Goal: Navigation & Orientation: Understand site structure

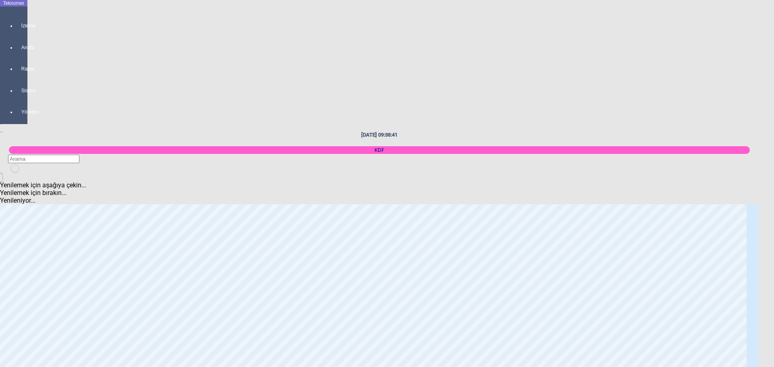
scroll to position [1448, 0]
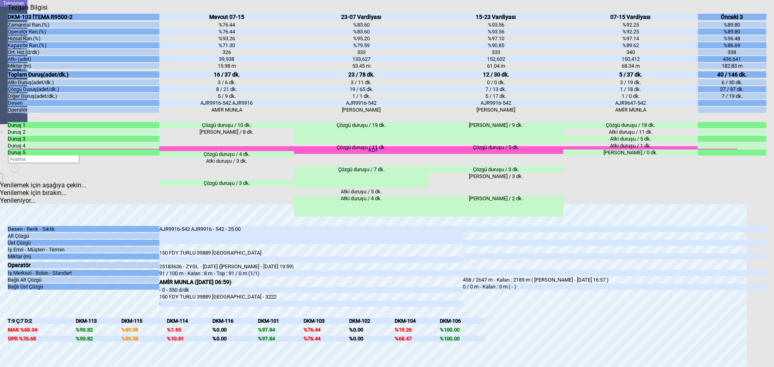
click at [4, 241] on body "Teknomer İzleme Analiz Rapor Sistem Yönetim [DATE] 09:38:46 KDF Yenilemek için …" at bounding box center [387, 183] width 774 height 367
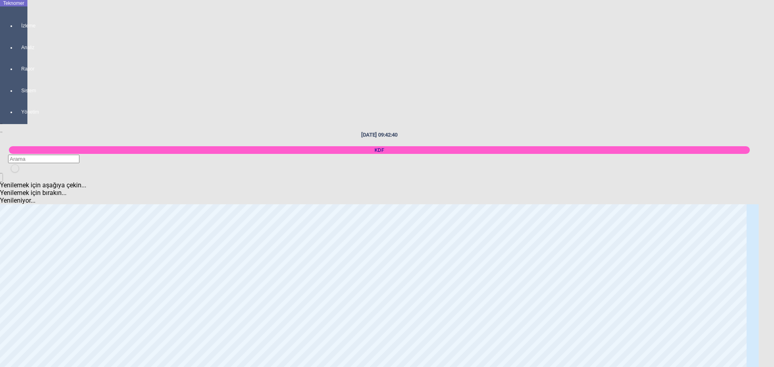
scroll to position [0, 0]
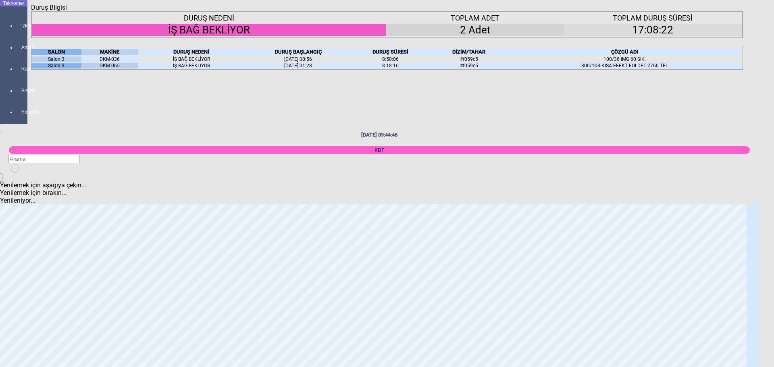
click at [0, 187] on body "Teknomer İzleme Analiz Rapor Sistem Yönetim [DATE] 09:44:46 KDF Yenilemek için …" at bounding box center [387, 183] width 774 height 367
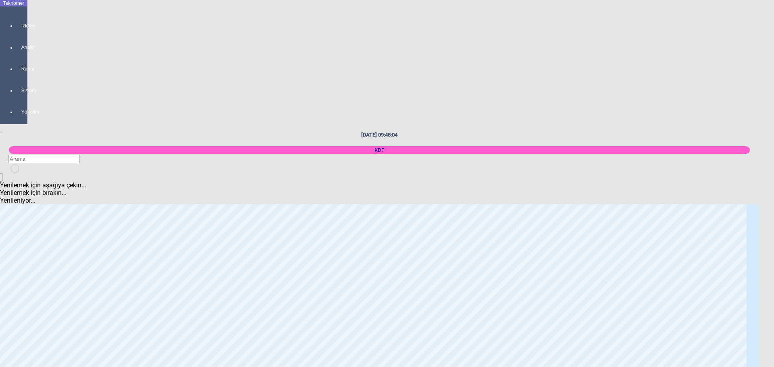
scroll to position [1206, 0]
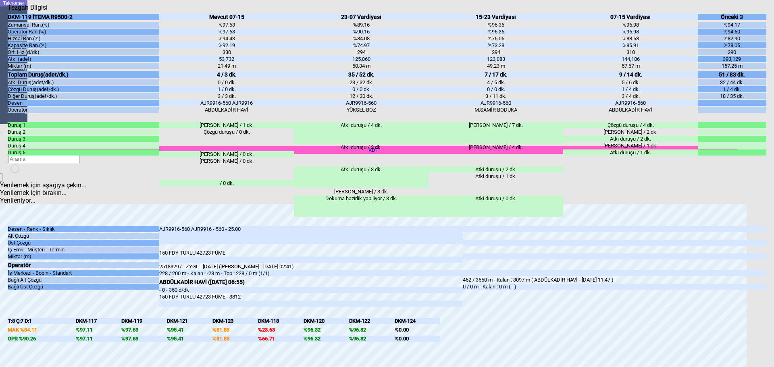
drag, startPoint x: 0, startPoint y: 242, endPoint x: 21, endPoint y: 244, distance: 21.0
click at [1, 242] on body "Teknomer İzleme Analiz Rapor Sistem Yönetim [DATE] 09:45:08 KDF Yenilemek için …" at bounding box center [387, 183] width 774 height 367
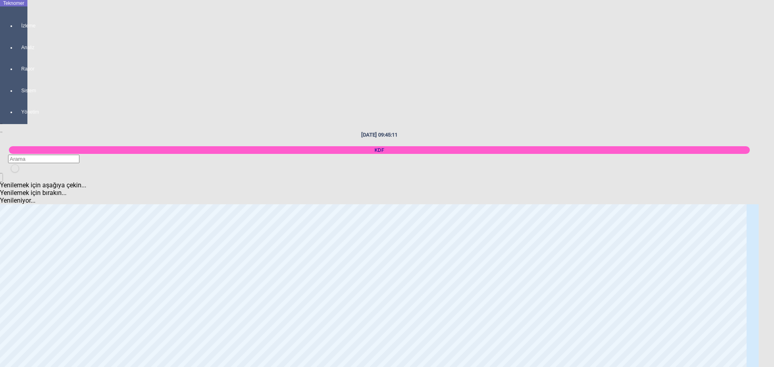
scroll to position [0, 0]
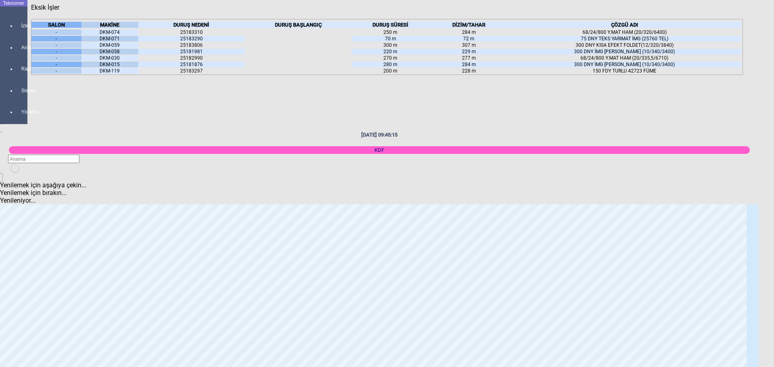
click at [119, 28] on icon at bounding box center [119, 25] width 0 height 6
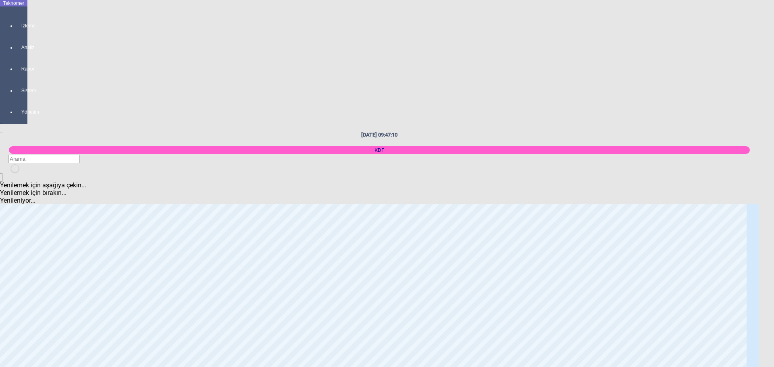
drag, startPoint x: 6, startPoint y: 152, endPoint x: 25, endPoint y: 163, distance: 21.4
click at [8, 153] on body "Teknomer İzleme Analiz Rapor Sistem Yönetim [DATE] 09:47:10 KDF Yenilemek için …" at bounding box center [387, 183] width 774 height 367
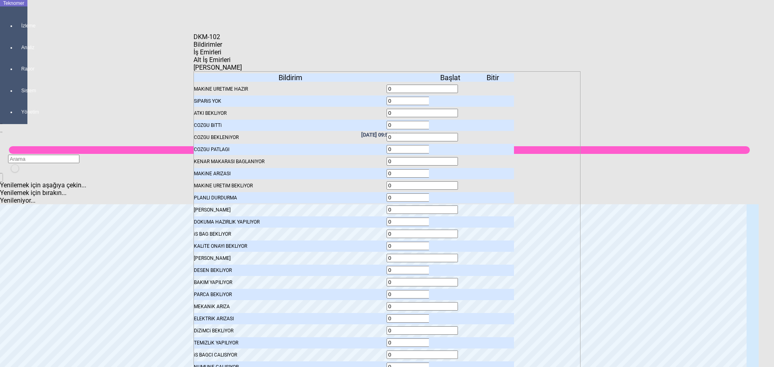
click at [222, 48] on span "Bildirimler" at bounding box center [207, 45] width 29 height 8
click at [451, 110] on icon at bounding box center [451, 113] width 0 height 6
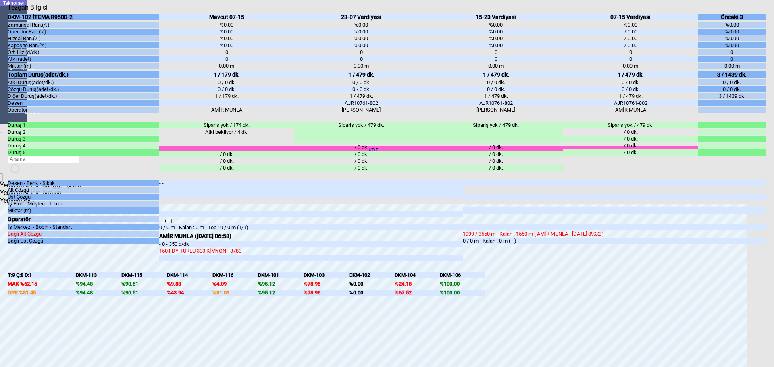
click at [6, 253] on body "Teknomer İzleme Analiz Rapor Sistem Yönetim [DATE] 09:57:52 KDF Yenilemek için …" at bounding box center [387, 183] width 774 height 367
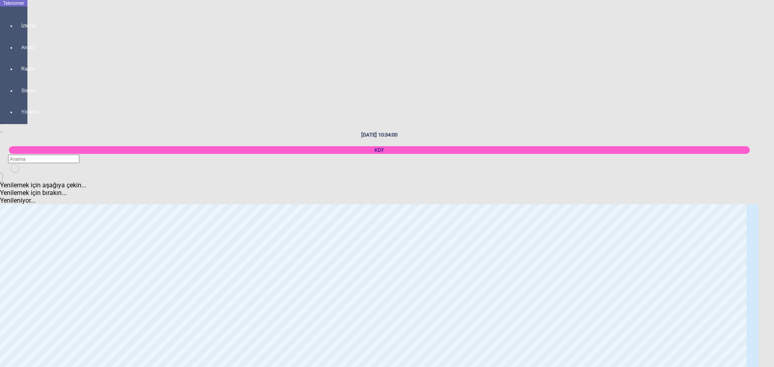
scroll to position [0, 0]
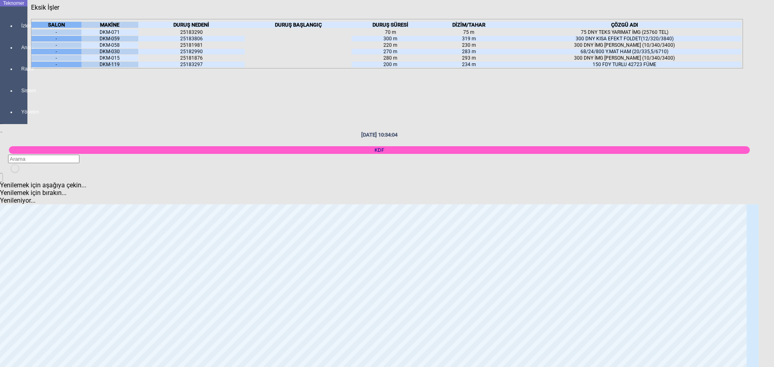
click at [119, 28] on icon at bounding box center [119, 25] width 0 height 6
click at [4, 183] on body "Teknomer İzleme Analiz Rapor Sistem Yönetim [DATE] 10:34:15 KDF Yenilemek için …" at bounding box center [387, 183] width 774 height 367
